Goal: Information Seeking & Learning: Learn about a topic

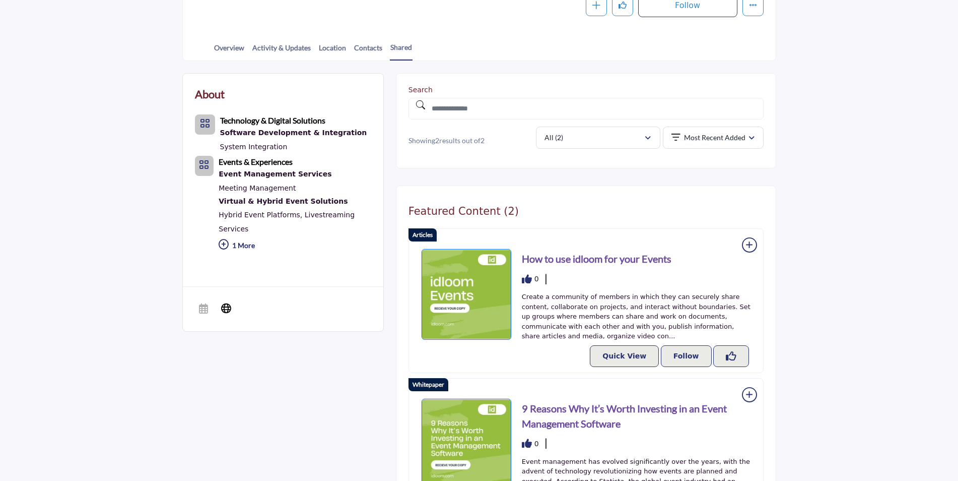
scroll to position [202, 0]
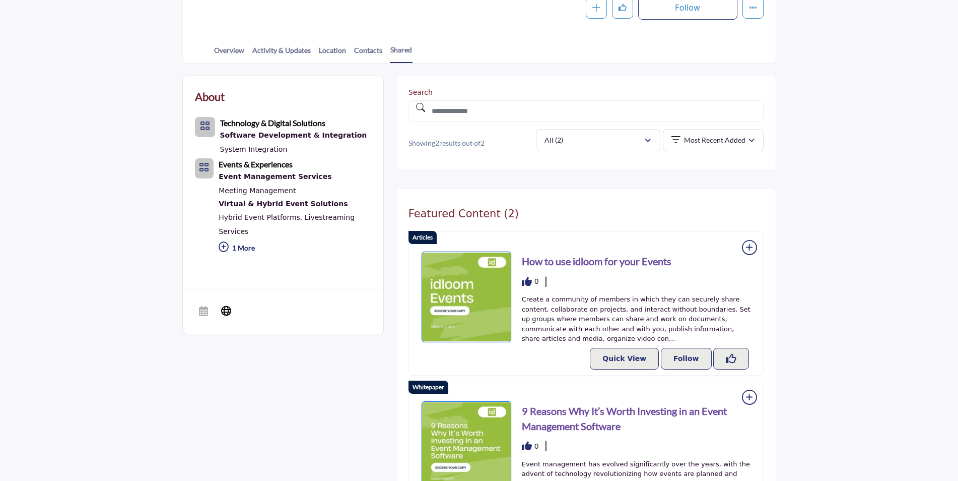
click at [551, 258] on h3 "How to use idloom for your Events" at bounding box center [597, 260] width 150 height 15
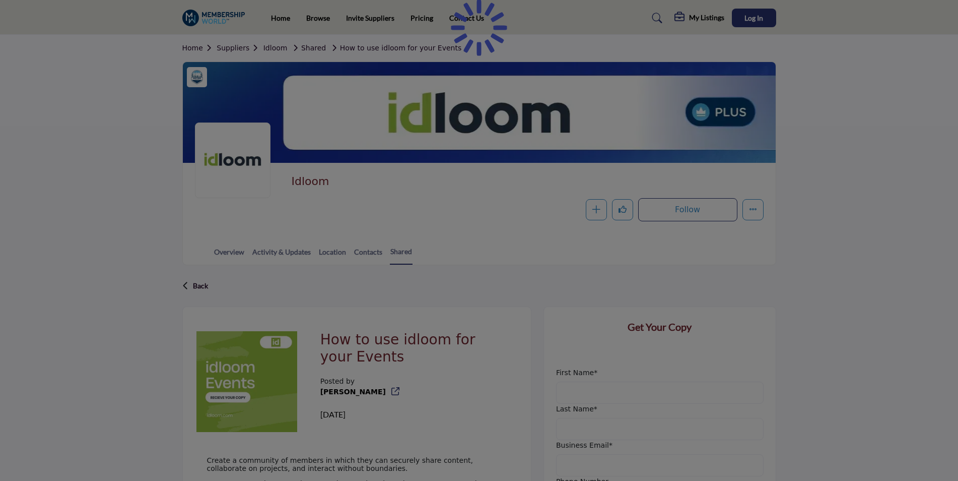
scroll to position [235, 0]
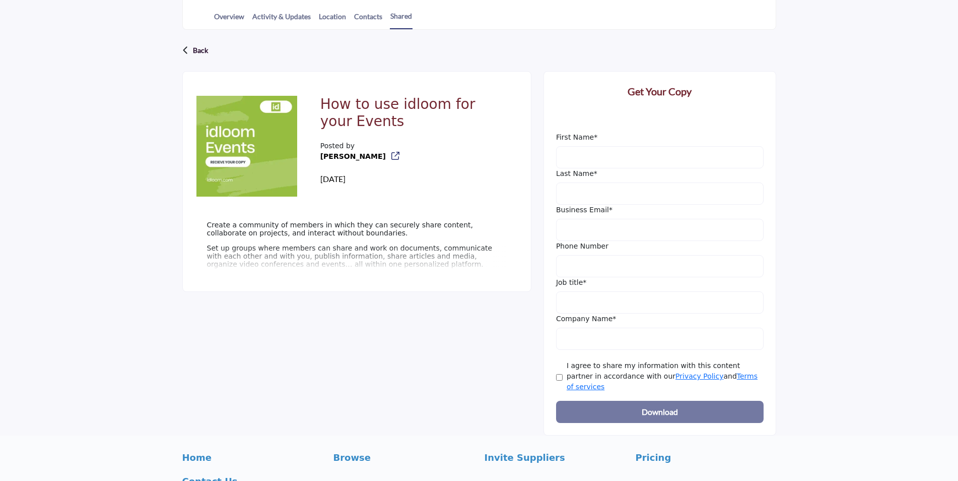
click at [277, 247] on p "Set up groups where members can share and work on documents, communicate with e…" at bounding box center [357, 256] width 300 height 24
click at [245, 146] on img at bounding box center [247, 146] width 101 height 101
click at [254, 262] on p "Set up groups where members can share and work on documents, communicate with e…" at bounding box center [357, 256] width 300 height 24
click at [204, 48] on p "Back" at bounding box center [200, 50] width 15 height 18
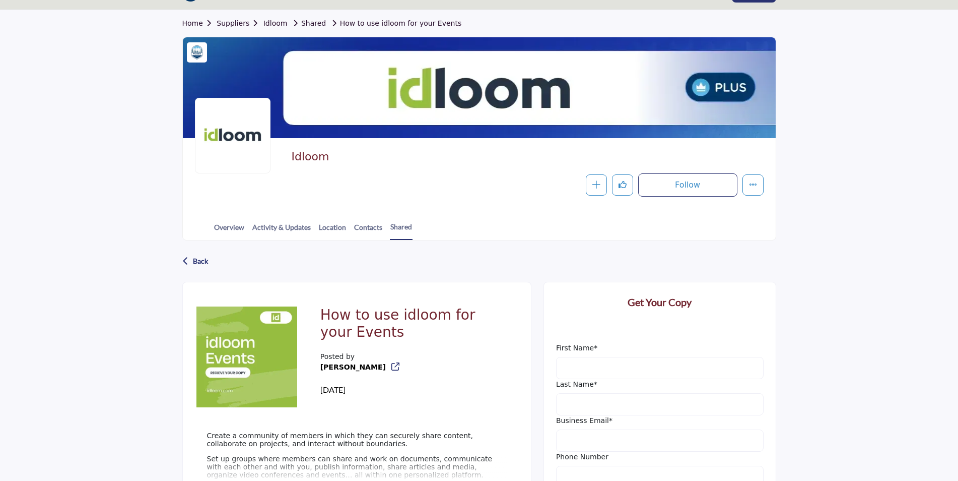
scroll to position [2, 0]
